Goal: Information Seeking & Learning: Find contact information

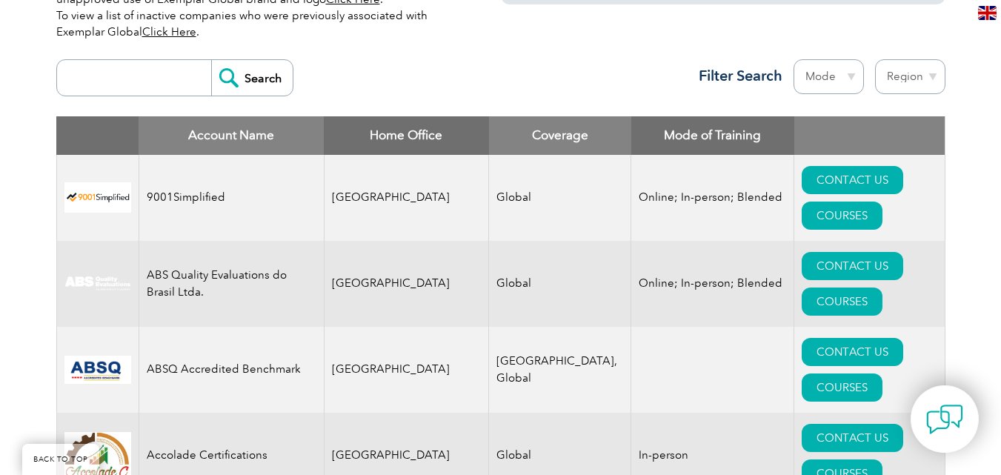
scroll to position [534, 0]
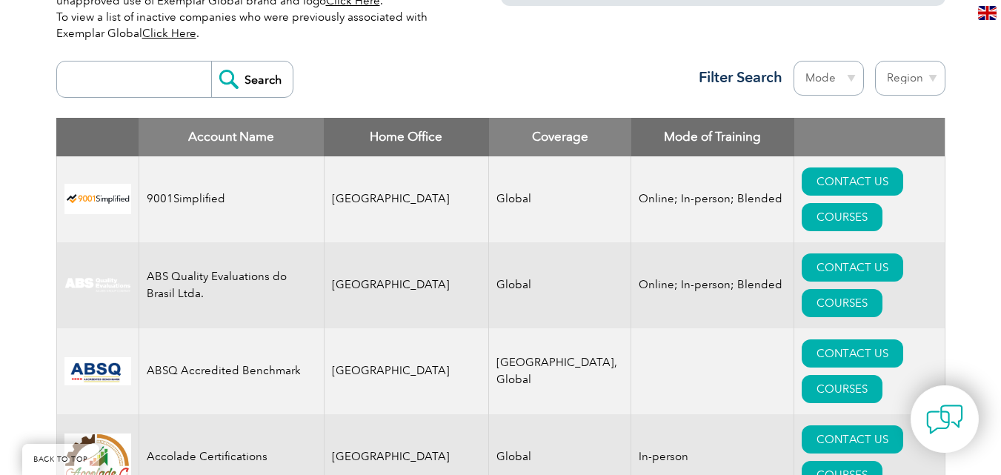
click at [144, 97] on form "Search" at bounding box center [174, 79] width 237 height 37
click at [146, 83] on input "search" at bounding box center [137, 80] width 147 height 36
type input "ISTS"
click at [255, 64] on input "Search" at bounding box center [252, 80] width 82 height 36
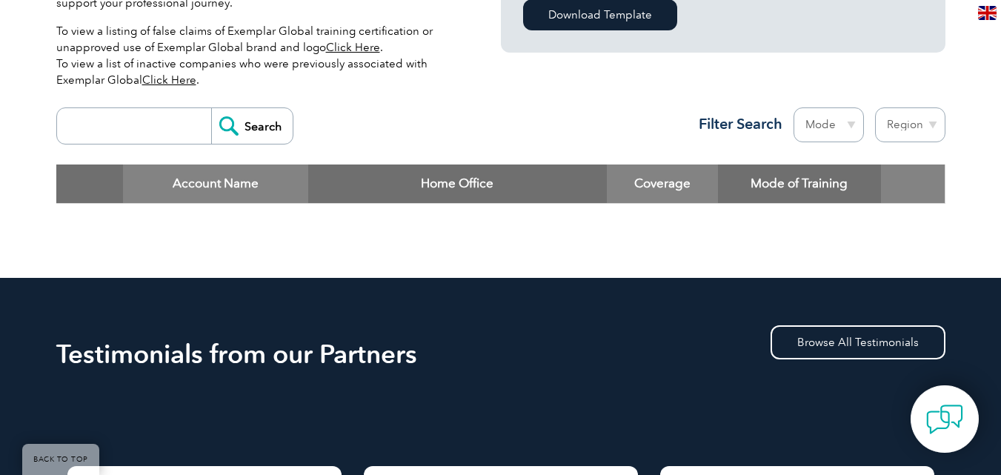
scroll to position [404, 0]
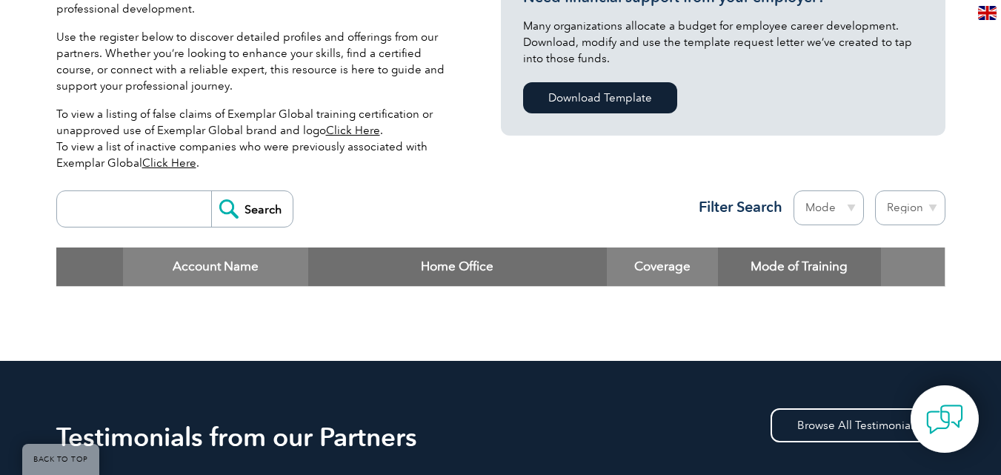
click at [842, 213] on select "Mode Online In-person Blended" at bounding box center [829, 207] width 70 height 35
select select "Online"
click at [794, 190] on select "Mode Online In-person Blended" at bounding box center [829, 207] width 70 height 35
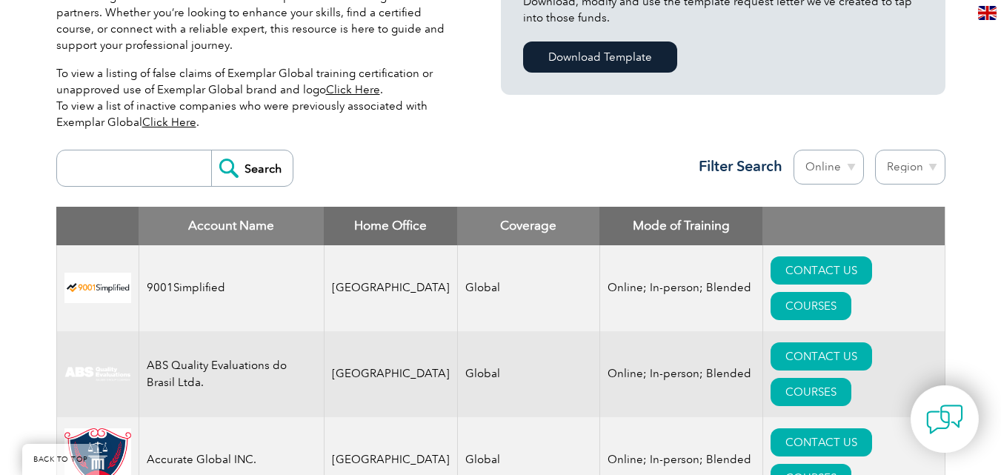
scroll to position [474, 0]
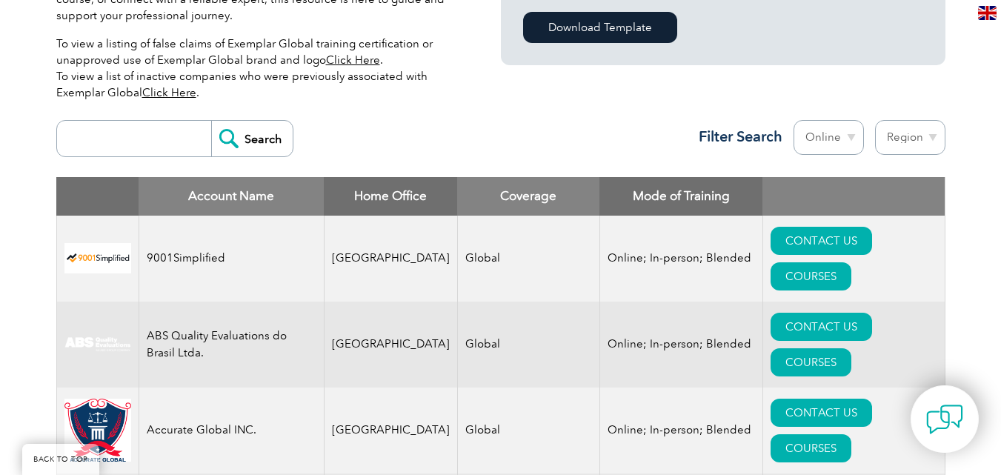
click at [904, 133] on select "Region [GEOGRAPHIC_DATA] [GEOGRAPHIC_DATA] [GEOGRAPHIC_DATA] [GEOGRAPHIC_DATA] …" at bounding box center [910, 137] width 70 height 35
select select "[GEOGRAPHIC_DATA]"
click at [875, 120] on select "Region [GEOGRAPHIC_DATA] [GEOGRAPHIC_DATA] [GEOGRAPHIC_DATA] [GEOGRAPHIC_DATA] …" at bounding box center [910, 137] width 70 height 35
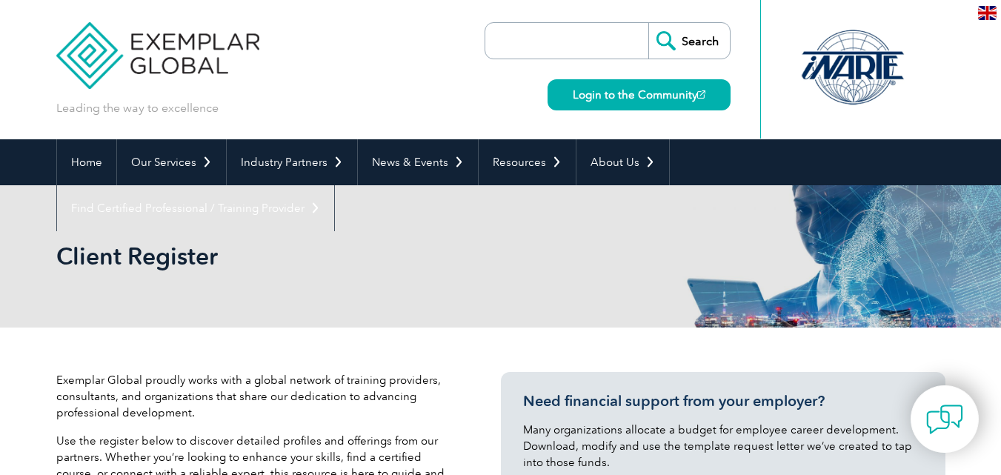
select select "[GEOGRAPHIC_DATA]"
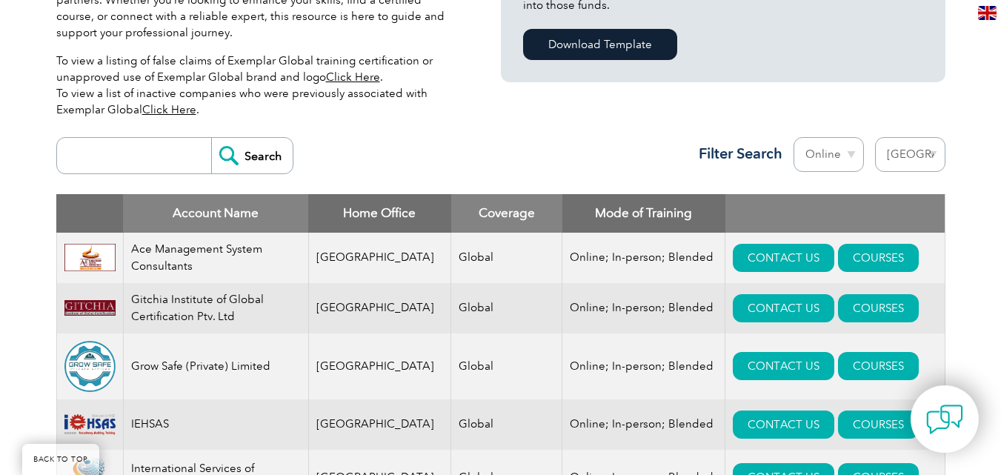
scroll to position [443, 0]
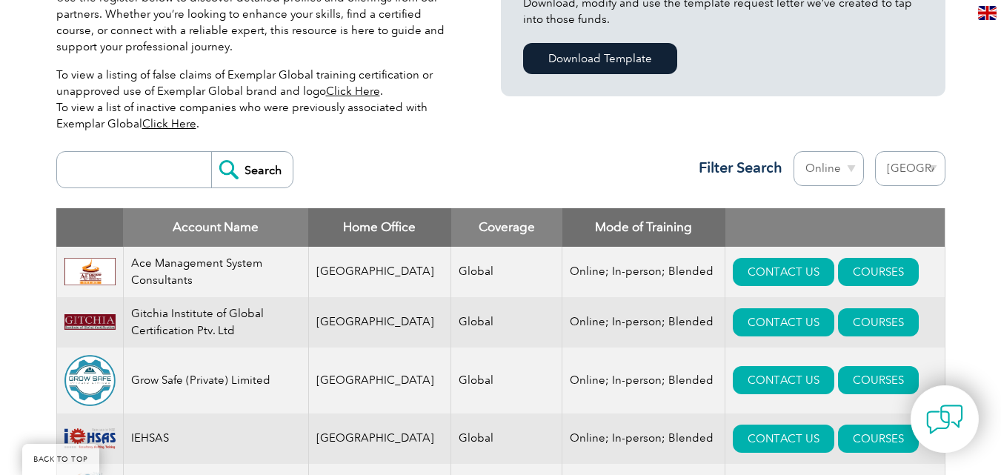
click at [177, 127] on link "Click Here" at bounding box center [169, 123] width 54 height 13
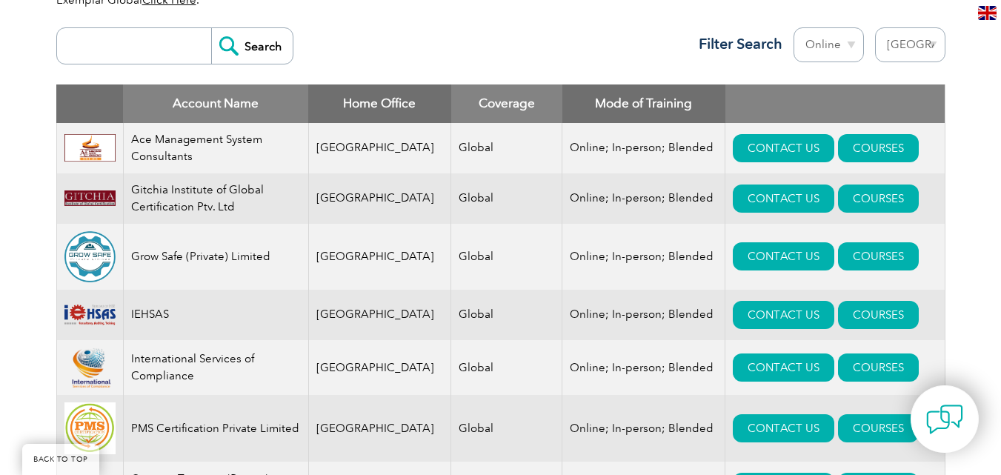
scroll to position [563, 0]
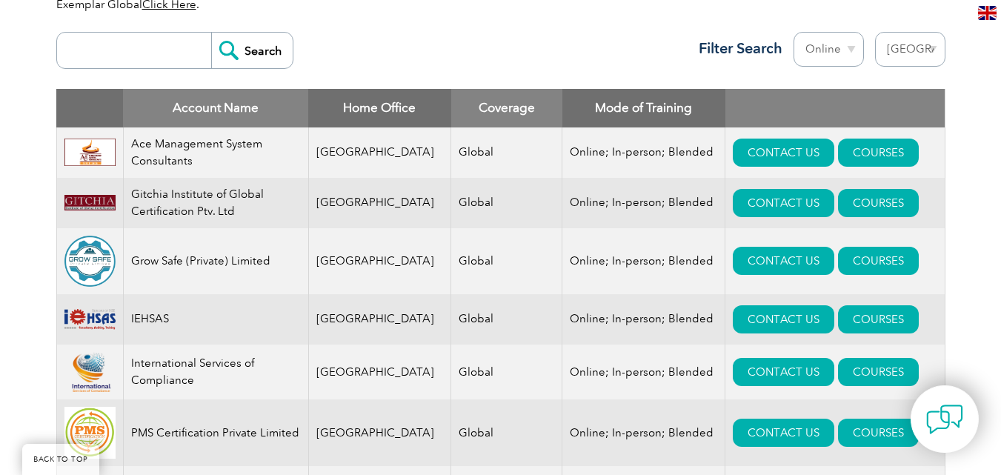
click at [844, 56] on select "Mode Online In-person Blended" at bounding box center [829, 49] width 70 height 35
select select "In-person"
click at [794, 32] on select "Mode Online In-person Blended" at bounding box center [829, 49] width 70 height 35
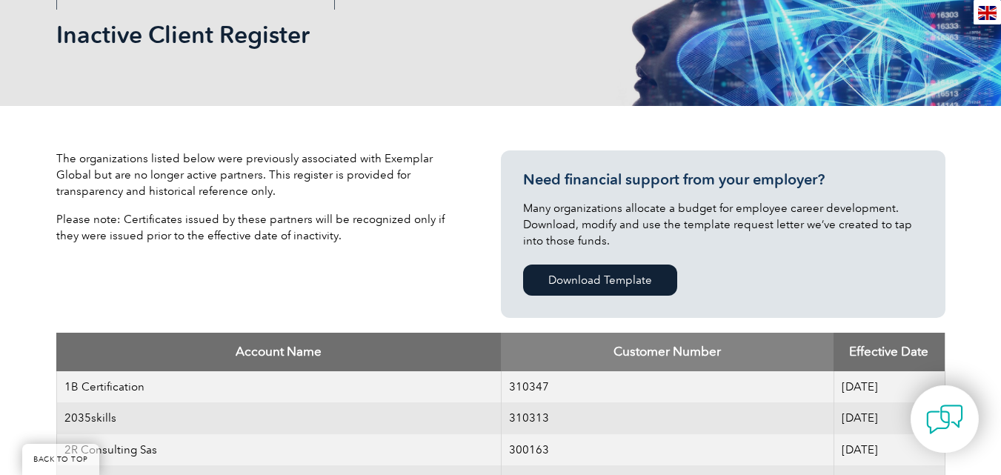
scroll to position [147, 0]
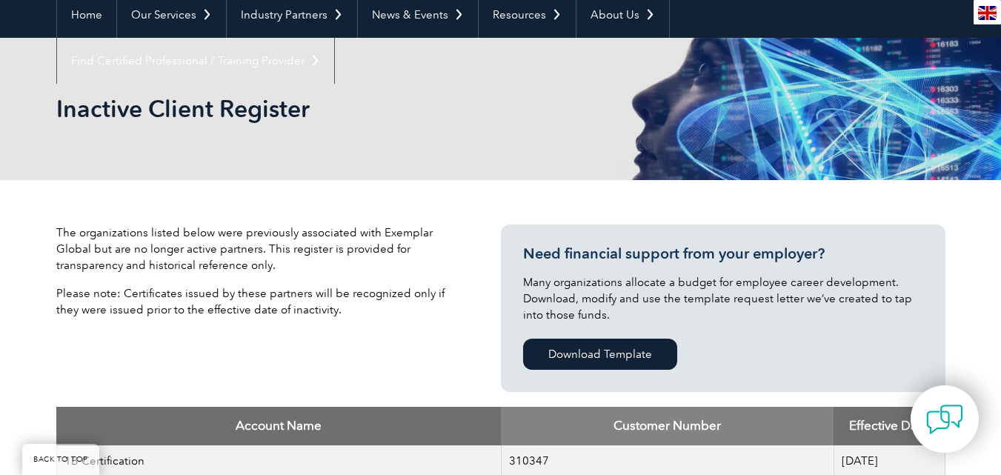
click at [336, 146] on div "Inactive Client Register" at bounding box center [500, 109] width 889 height 142
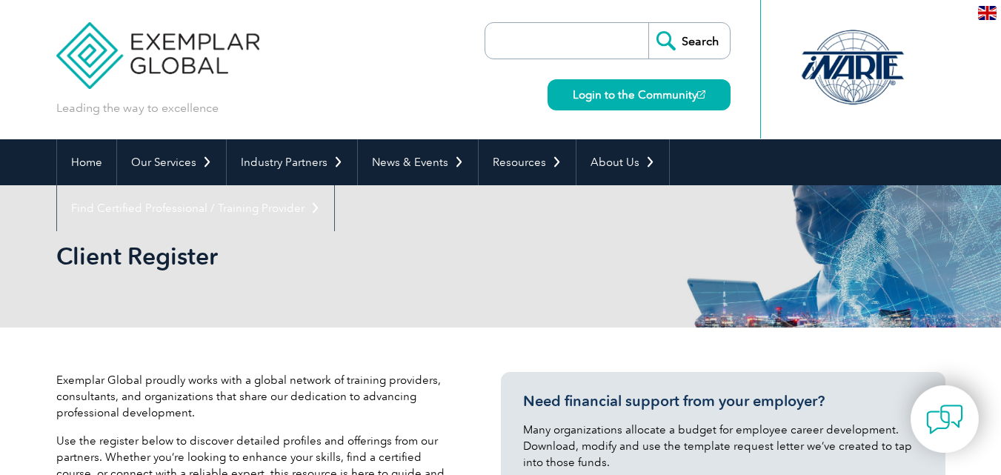
select select "[GEOGRAPHIC_DATA]"
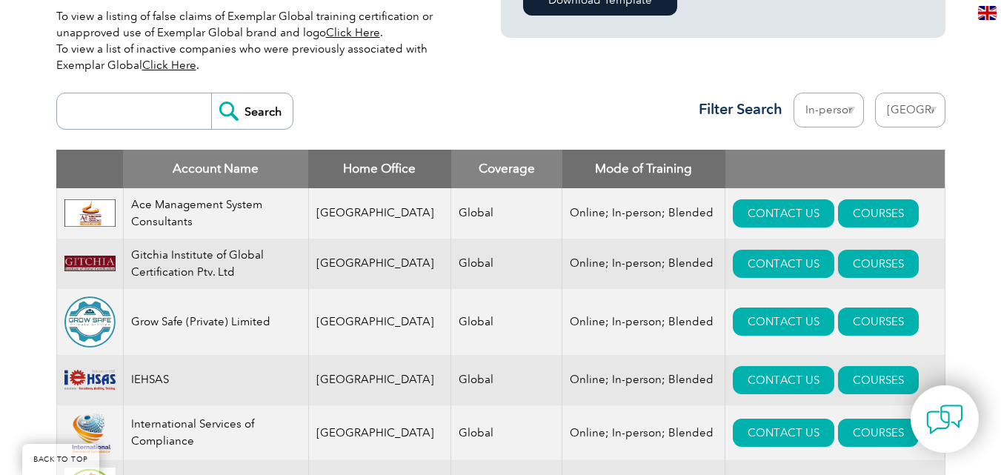
scroll to position [497, 0]
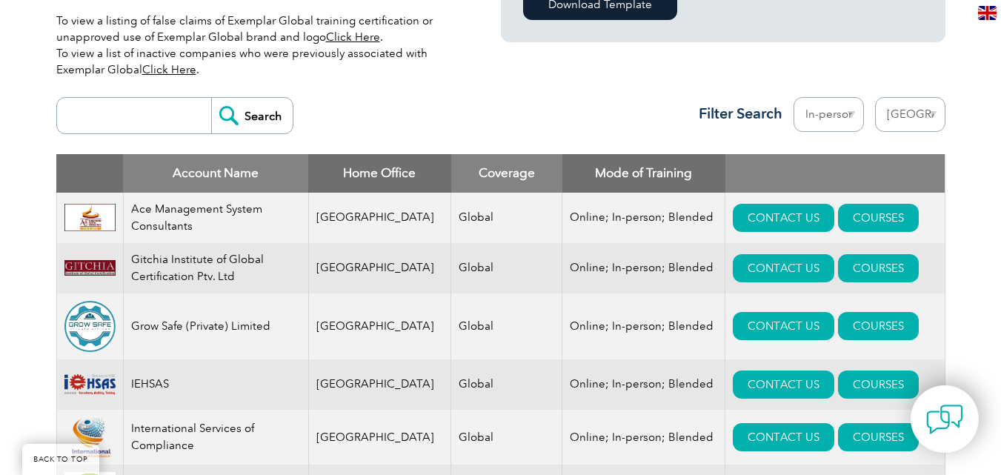
click at [909, 111] on select "Region [GEOGRAPHIC_DATA] [GEOGRAPHIC_DATA] [GEOGRAPHIC_DATA] [GEOGRAPHIC_DATA] …" at bounding box center [910, 114] width 70 height 35
click at [837, 116] on select "Mode Online In-person Blended" at bounding box center [829, 114] width 70 height 35
select select "Blended"
click at [794, 97] on select "Mode Online In-person Blended" at bounding box center [829, 114] width 70 height 35
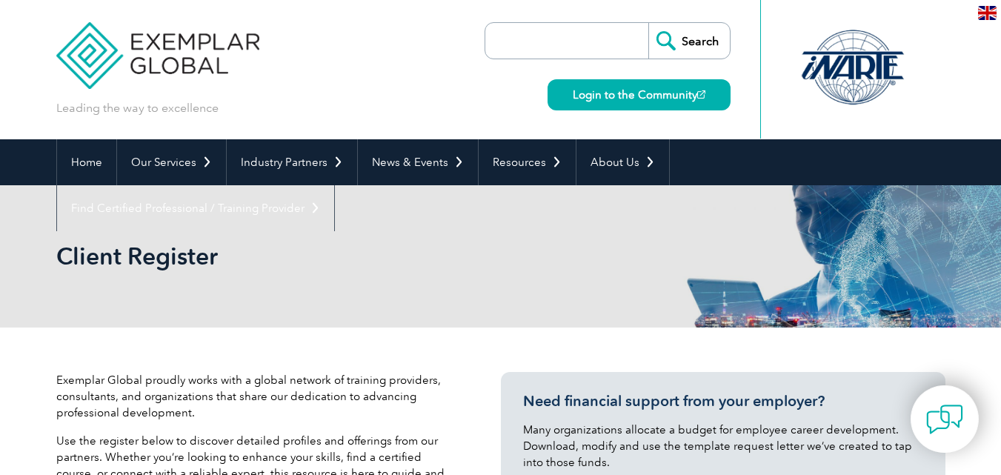
select select "[GEOGRAPHIC_DATA]"
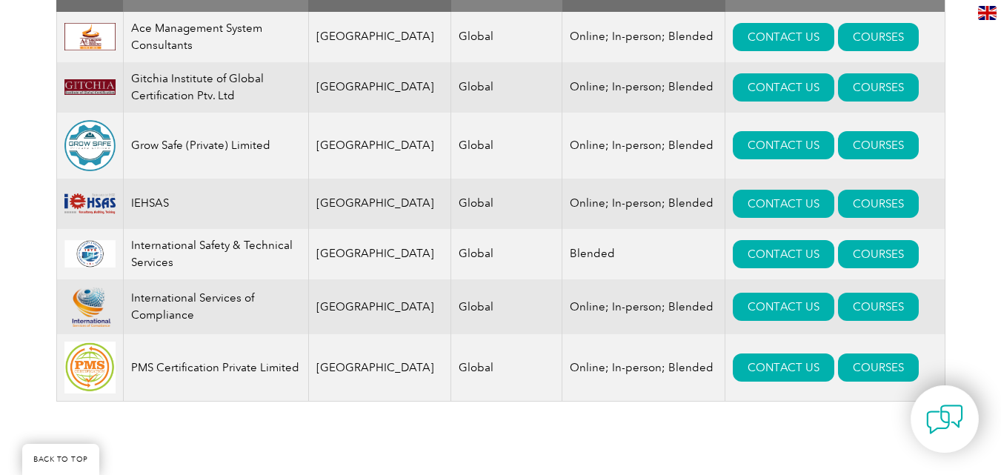
scroll to position [658, 0]
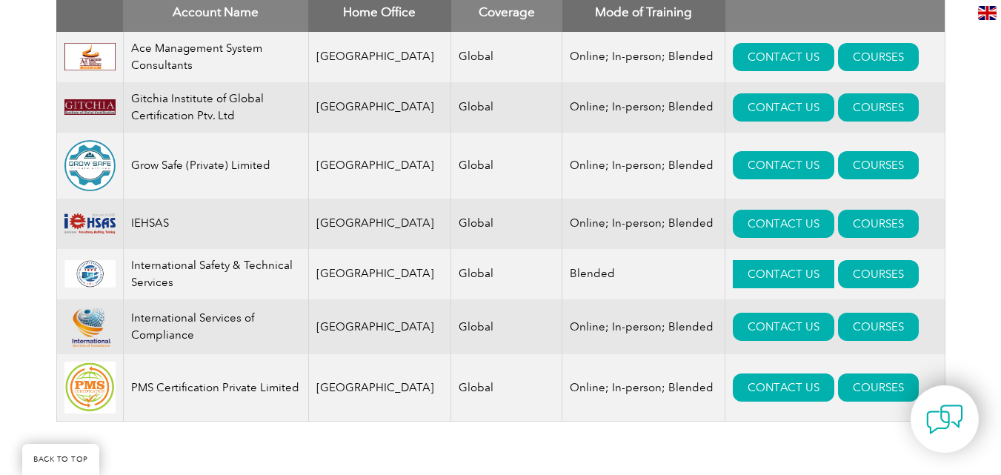
click at [752, 287] on link "CONTACT US" at bounding box center [784, 274] width 102 height 28
click at [864, 270] on link "COURSES" at bounding box center [878, 274] width 81 height 28
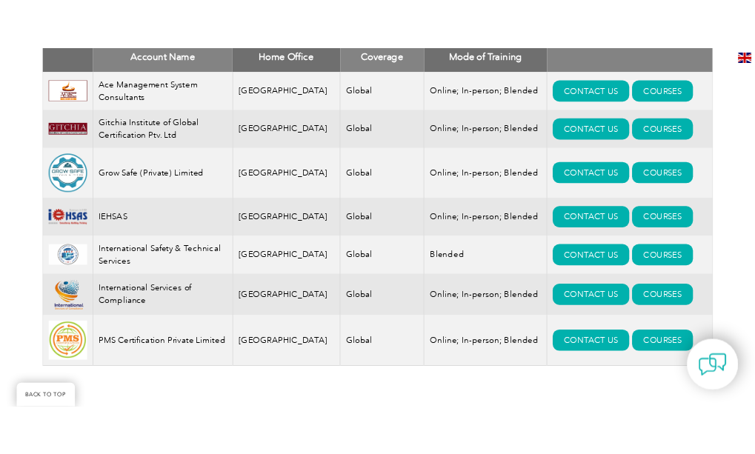
scroll to position [684, 0]
